Goal: Use online tool/utility: Use online tool/utility

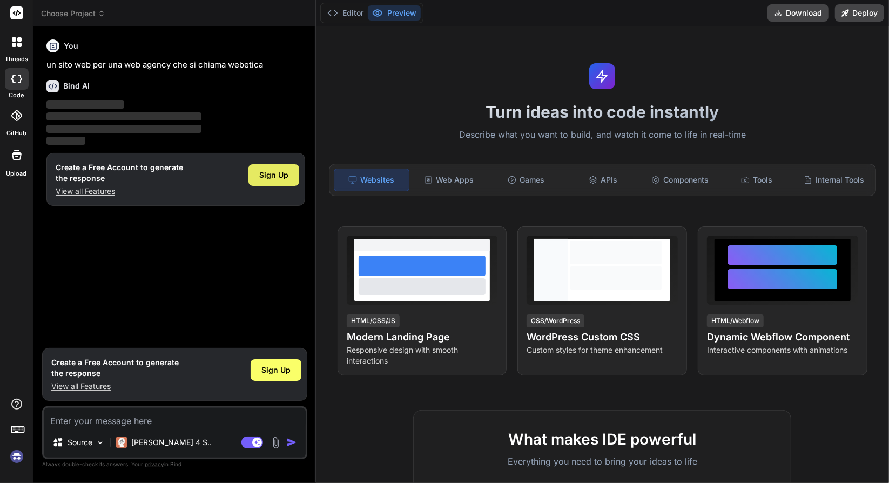
click at [280, 170] on span "Sign Up" at bounding box center [273, 175] width 29 height 11
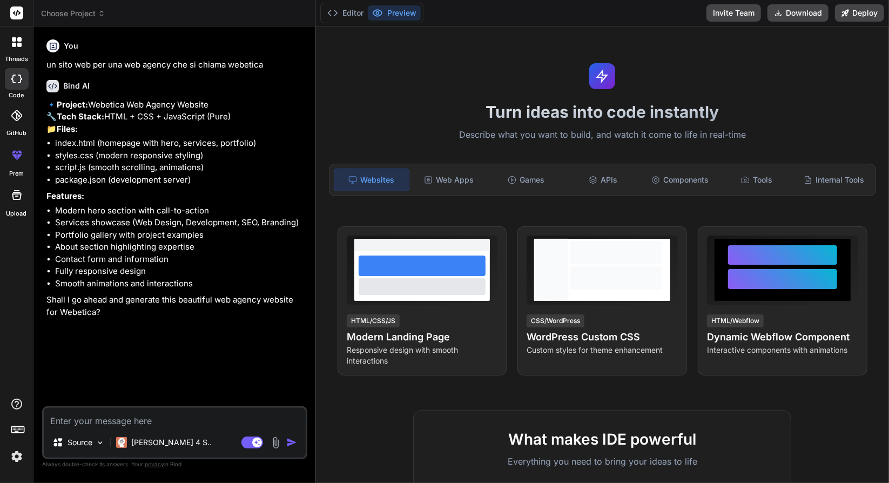
type textarea "x"
click at [206, 423] on textarea at bounding box center [175, 417] width 262 height 19
type textarea "s"
type textarea "x"
type textarea "si"
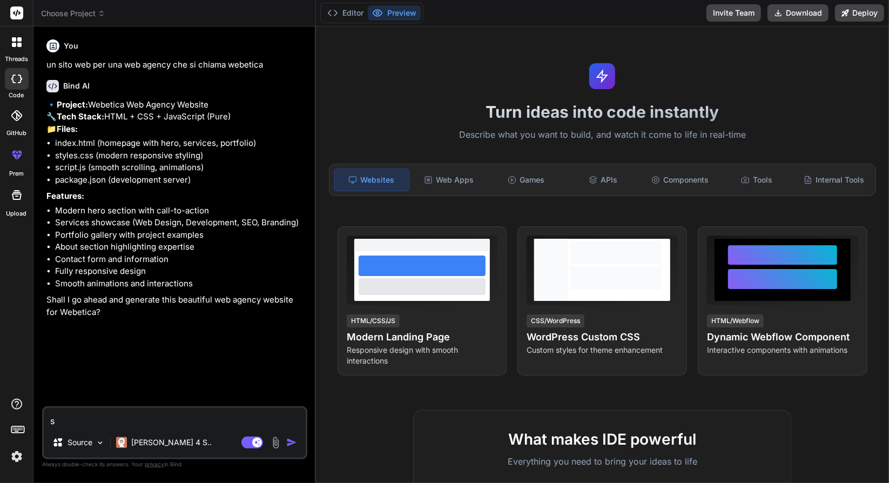
type textarea "x"
type textarea "si"
type textarea "x"
type textarea "si i"
type textarea "x"
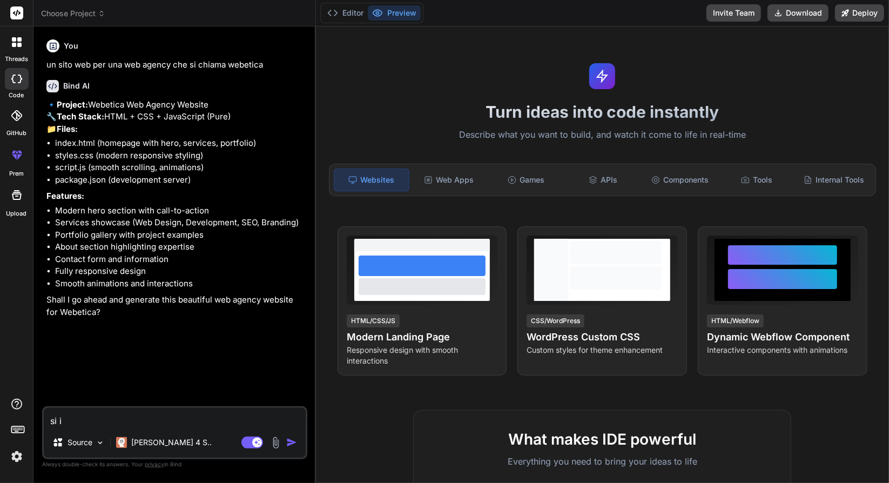
type textarea "si in"
type textarea "x"
type textarea "si in"
type textarea "x"
type textarea "si in i"
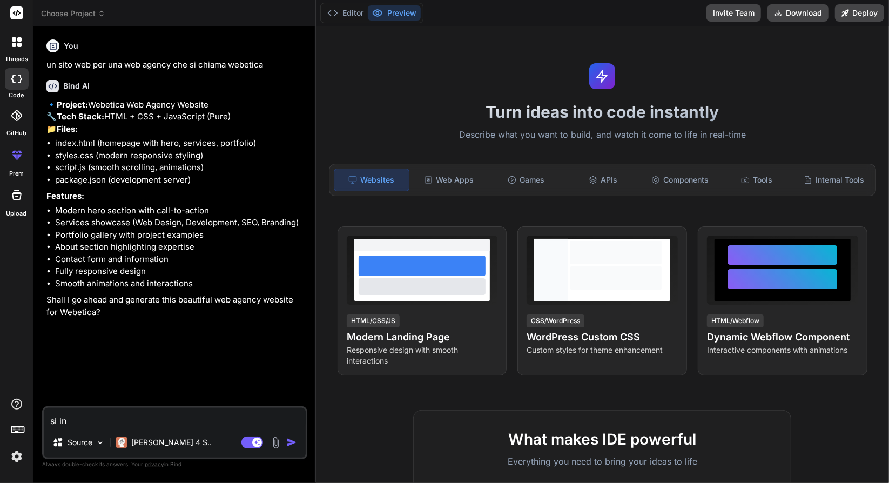
type textarea "x"
type textarea "si in it"
type textarea "x"
type textarea "si in [GEOGRAPHIC_DATA]"
type textarea "x"
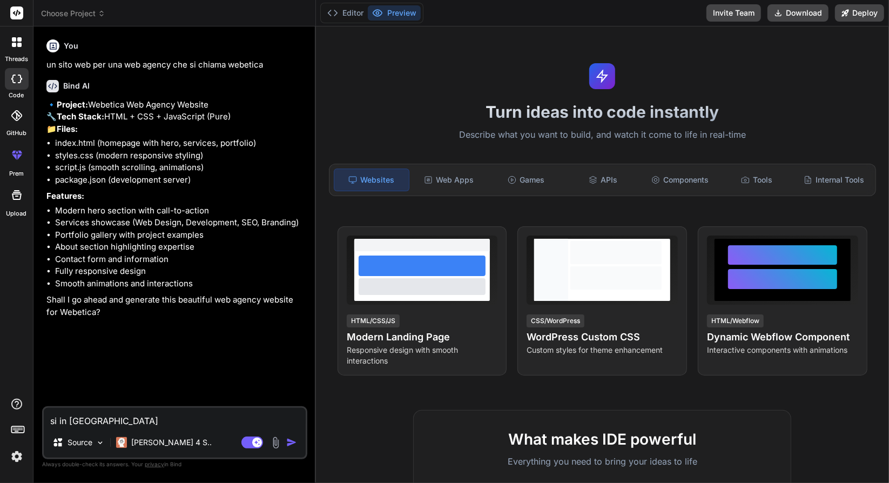
type textarea "si in ital"
type textarea "x"
type textarea "si in [GEOGRAPHIC_DATA]"
type textarea "x"
type textarea "si in [GEOGRAPHIC_DATA]"
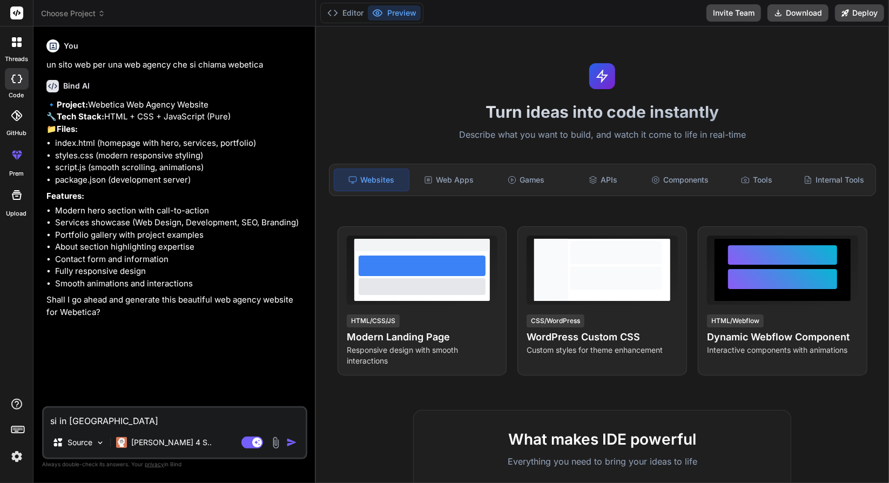
type textarea "x"
type textarea "si in italian"
type textarea "x"
type textarea "si in italiano"
type textarea "x"
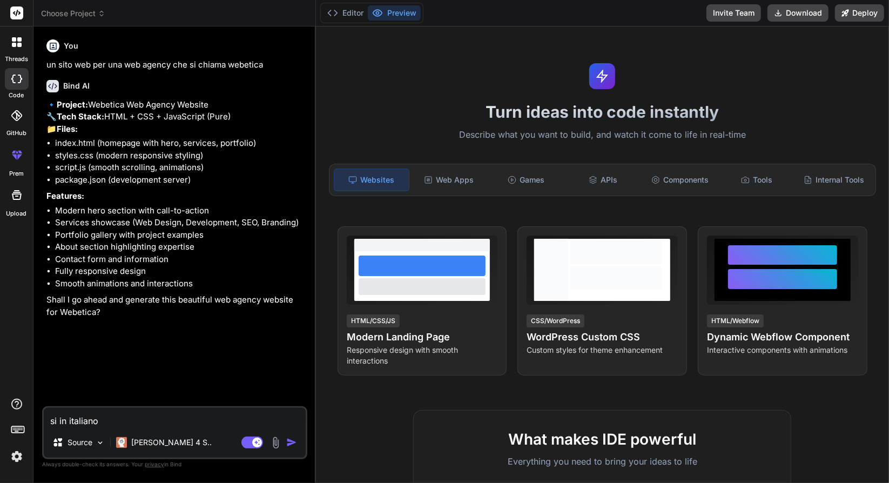
type textarea "si in italiano"
click at [294, 442] on img "button" at bounding box center [291, 442] width 11 height 11
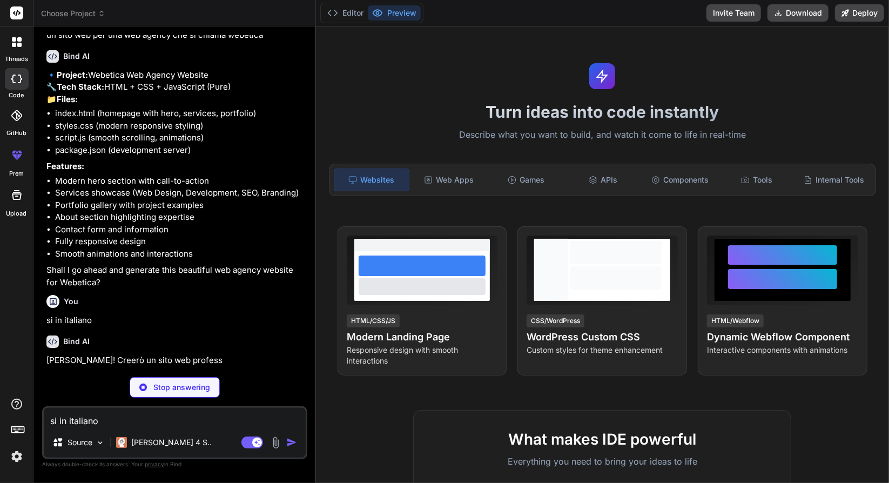
scroll to position [50, 0]
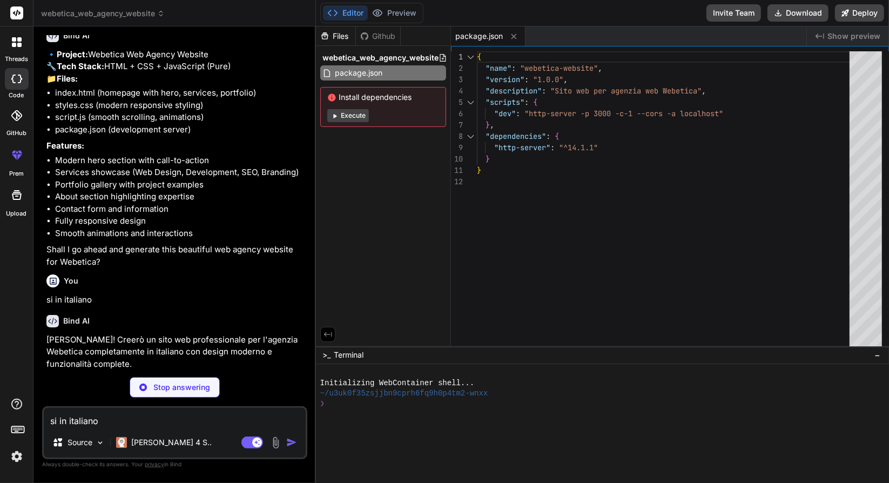
click at [348, 117] on button "Execute" at bounding box center [348, 115] width 42 height 13
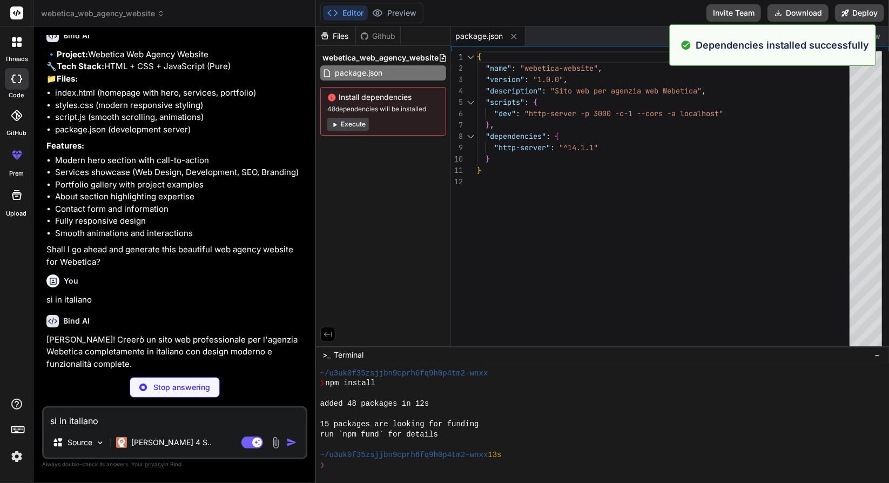
scroll to position [91, 0]
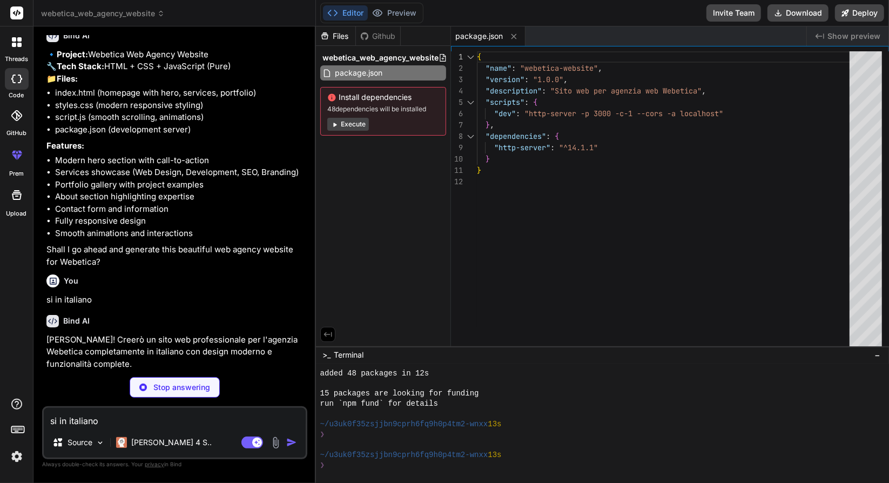
click at [348, 118] on button "Execute" at bounding box center [348, 124] width 42 height 13
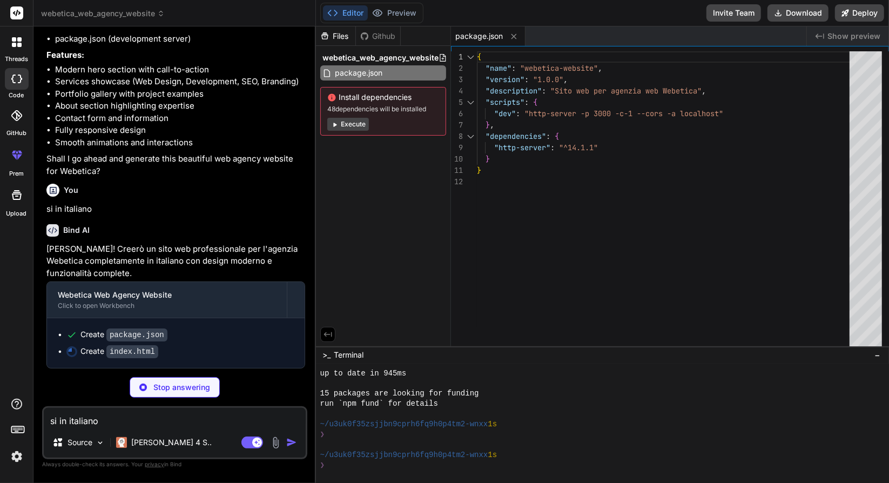
scroll to position [163, 0]
type textarea "x"
type textarea "<script src="script.js"></script> </body> </html>"
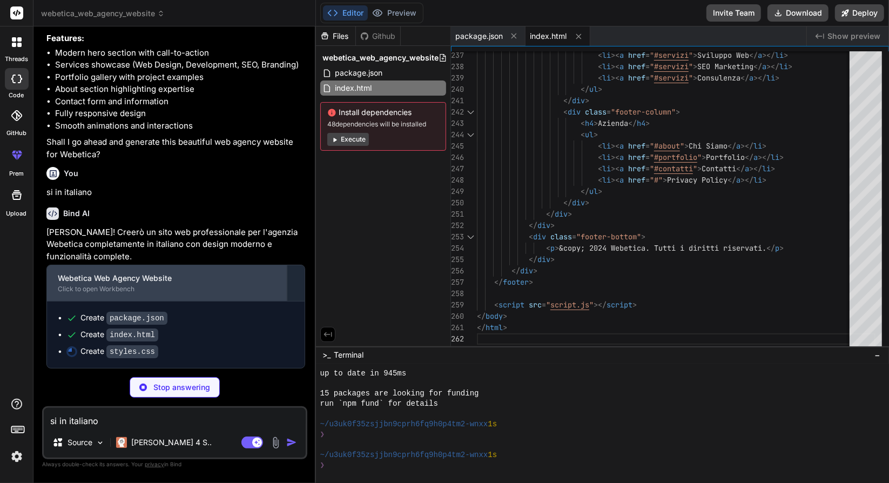
scroll to position [179, 0]
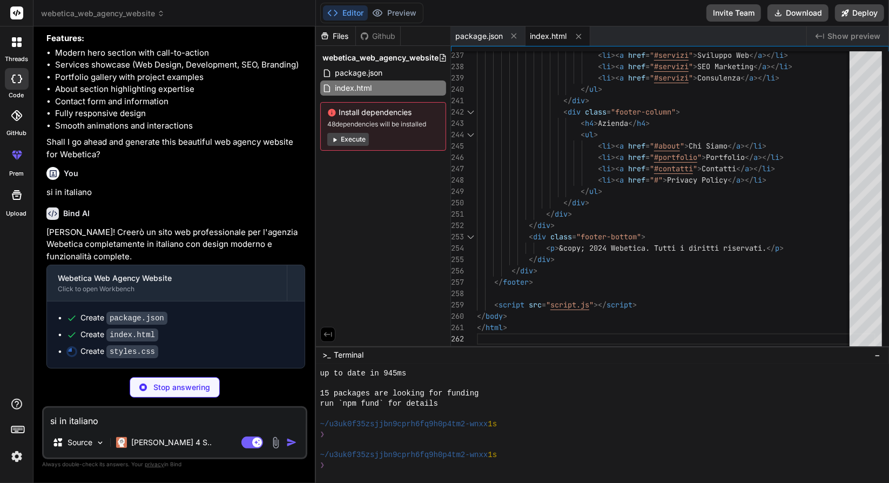
type textarea "x"
type textarea "} }"
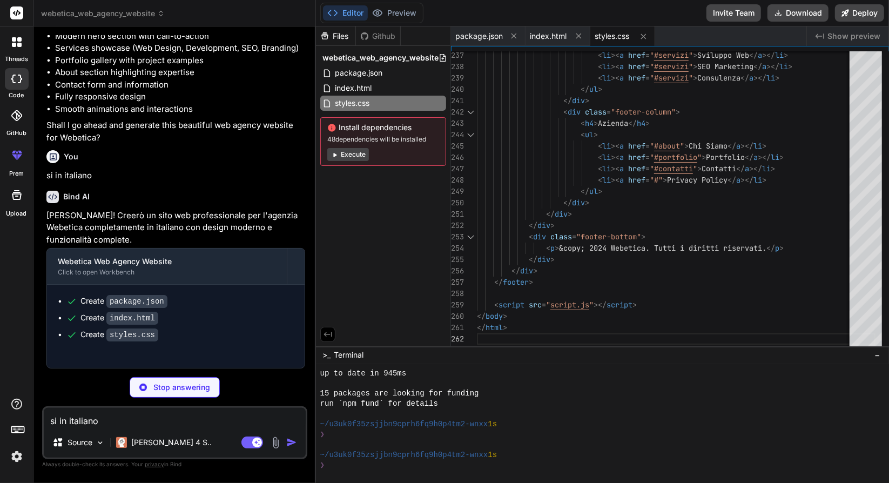
type textarea "x"
type textarea "console.log('Webetica website loaded successfully! 🚀');"
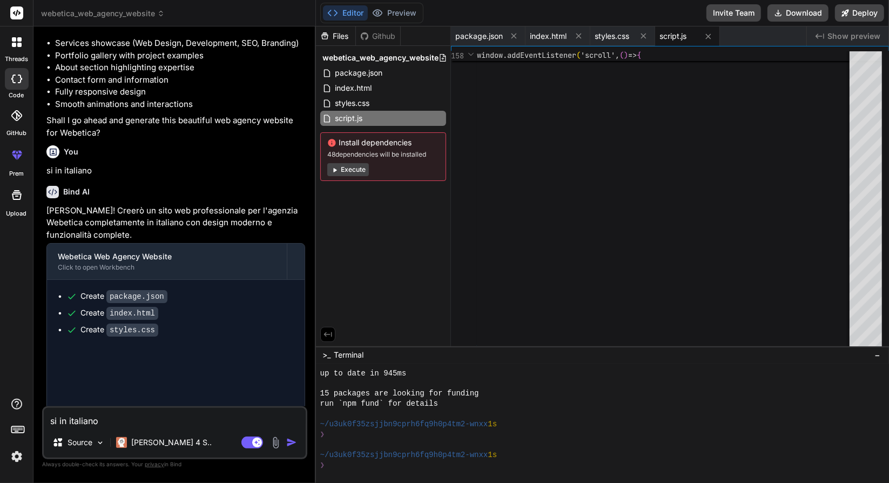
type textarea "x"
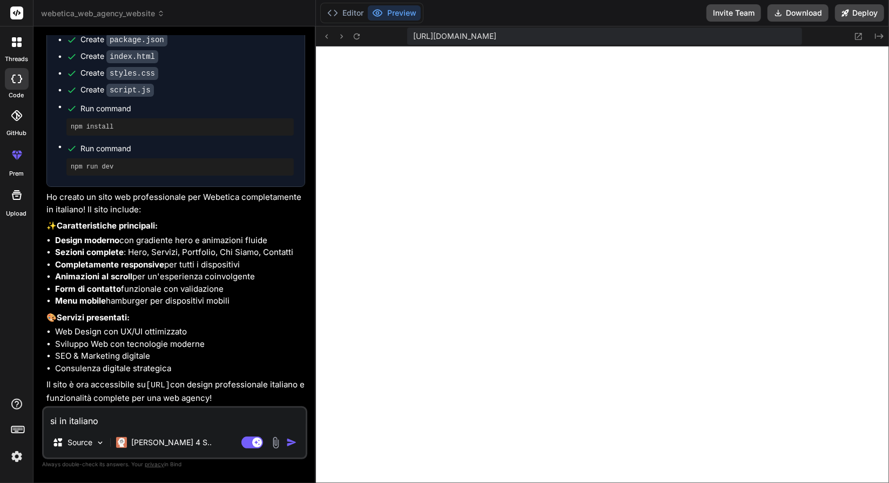
scroll to position [457, 0]
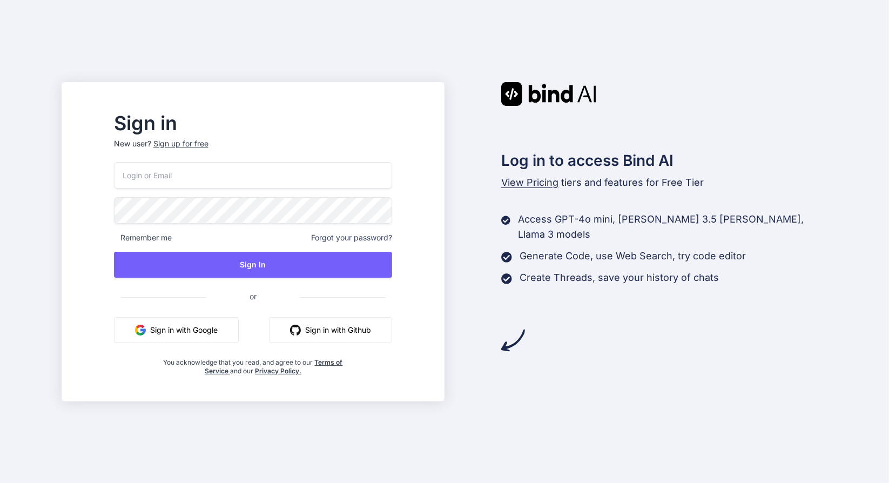
click at [227, 331] on button "Sign in with Google" at bounding box center [176, 330] width 125 height 26
